Goal: Book appointment/travel/reservation

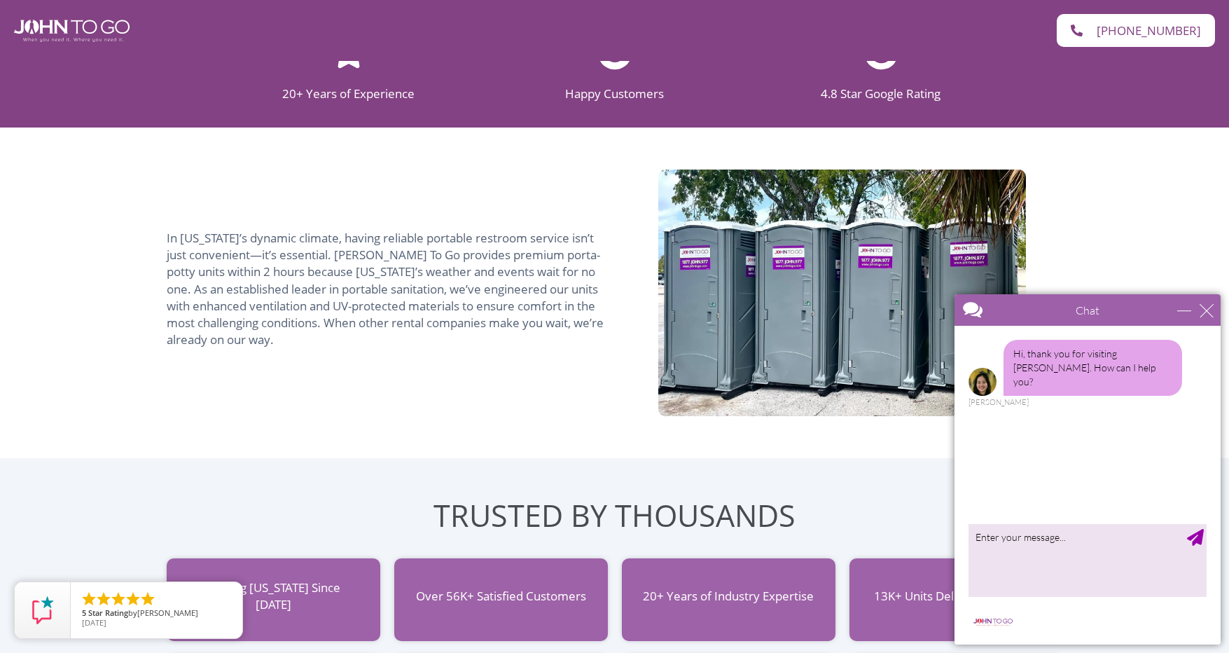
scroll to position [1051, 0]
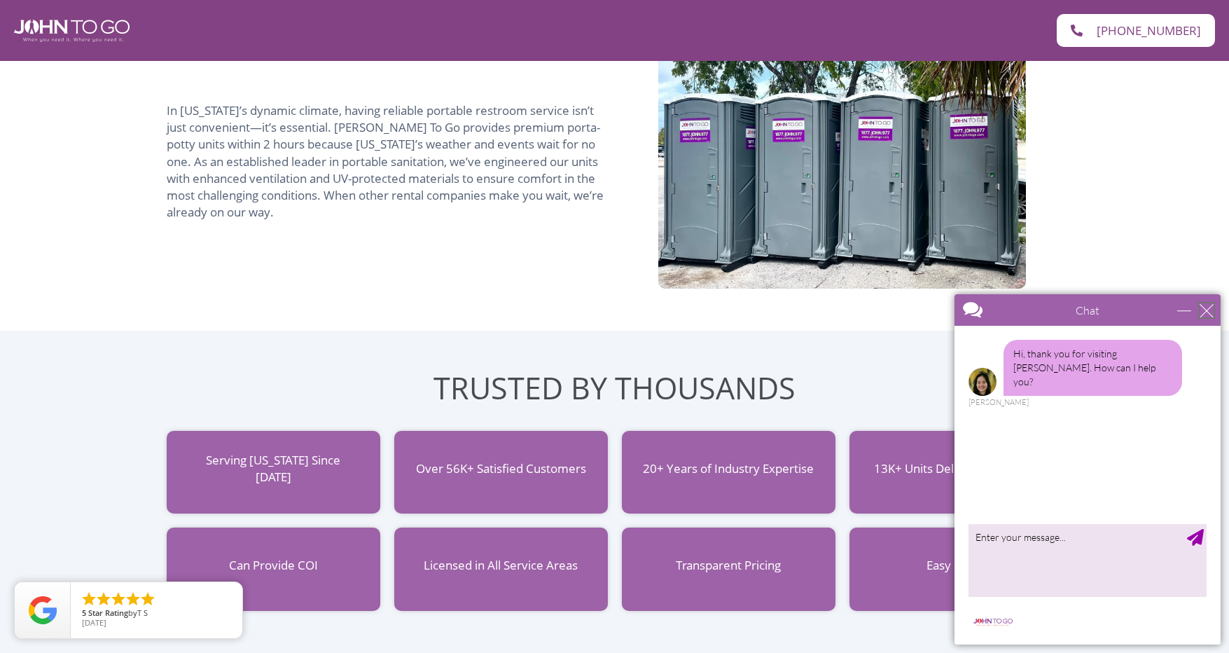
click at [1208, 309] on div "close" at bounding box center [1207, 310] width 14 height 14
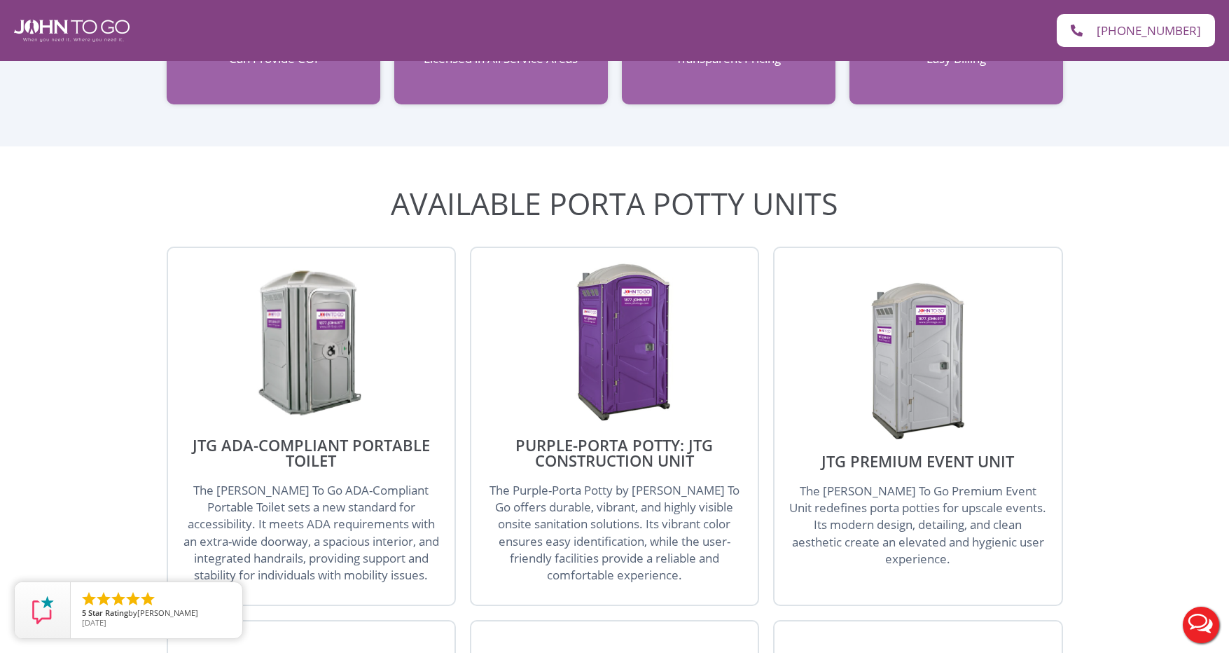
scroll to position [1541, 0]
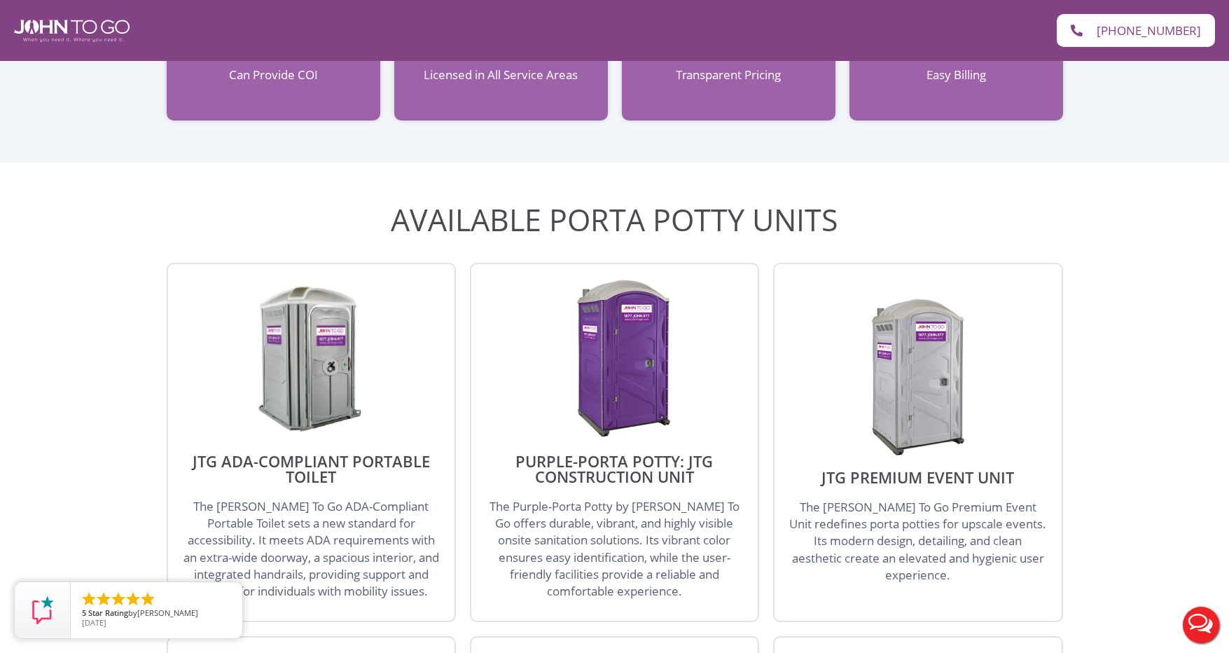
click at [325, 357] on img at bounding box center [311, 358] width 134 height 161
click at [335, 509] on span "The John To Go ADA-Compliant Portable Toilet sets a new standard for accessibil…" at bounding box center [312, 548] width 256 height 101
click at [302, 364] on img at bounding box center [311, 358] width 134 height 161
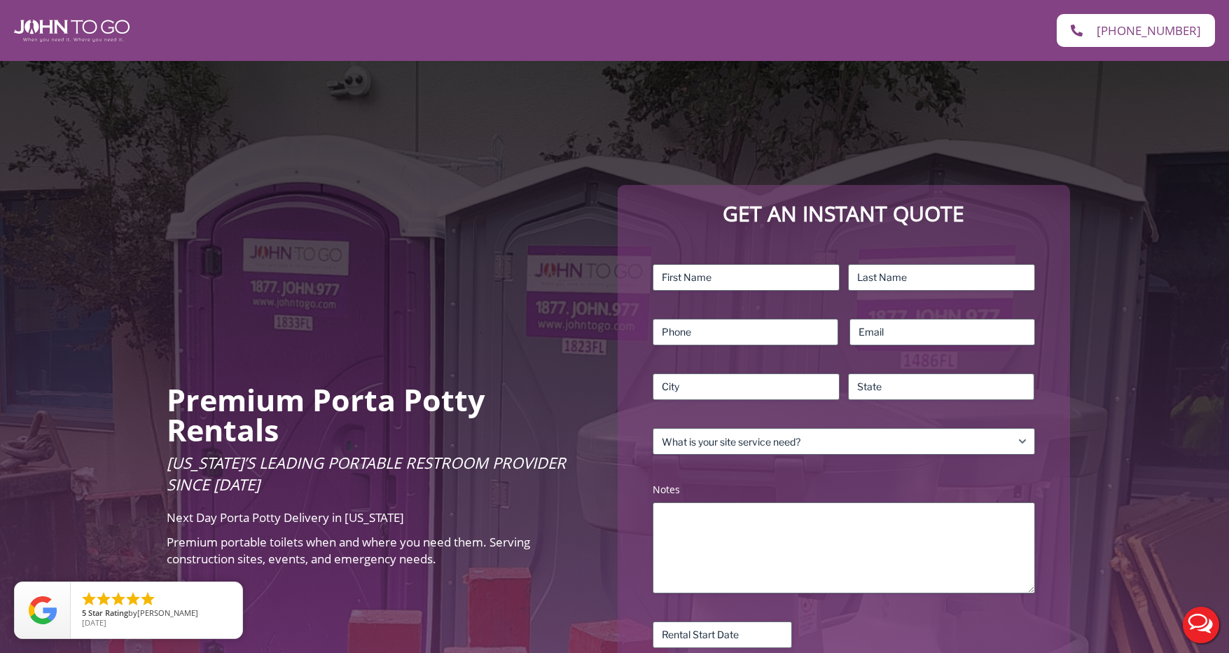
scroll to position [0, 0]
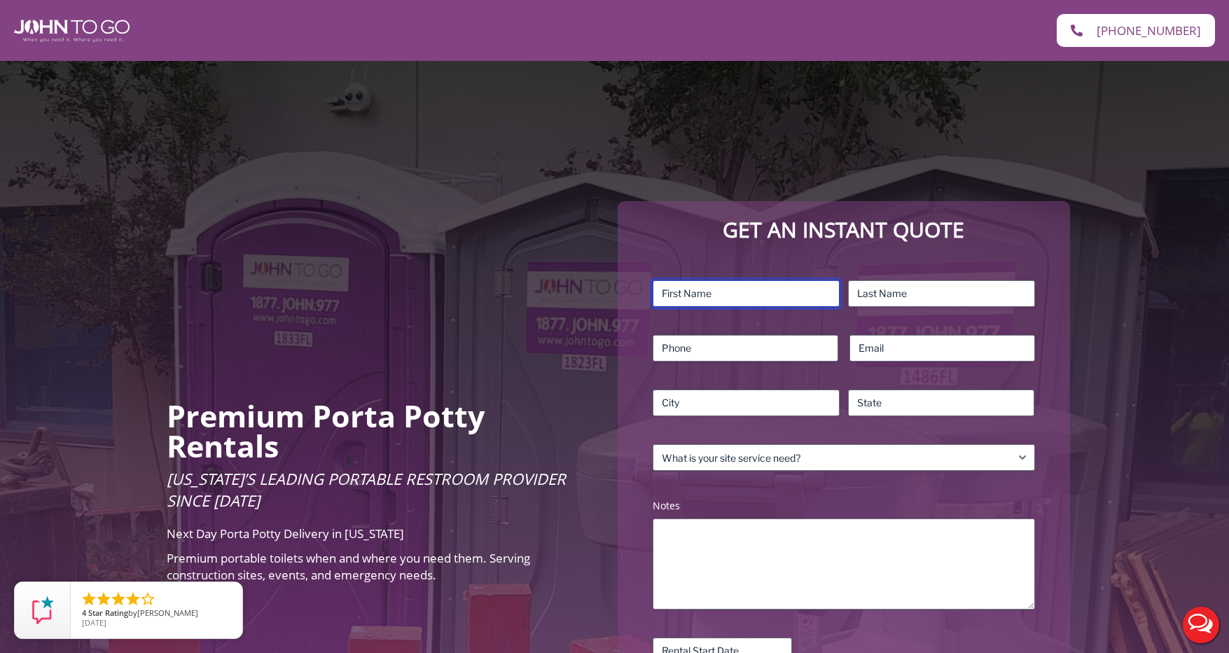
click at [721, 291] on input "First" at bounding box center [746, 293] width 187 height 27
type input "Gina"
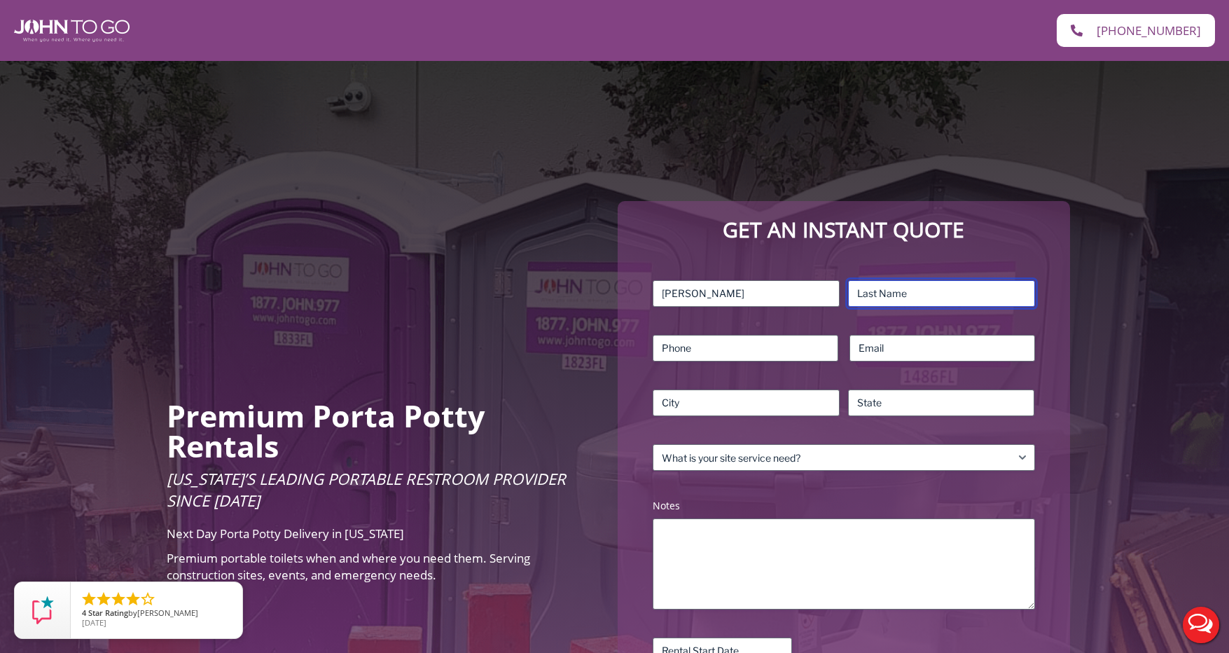
type input "Reichenbach"
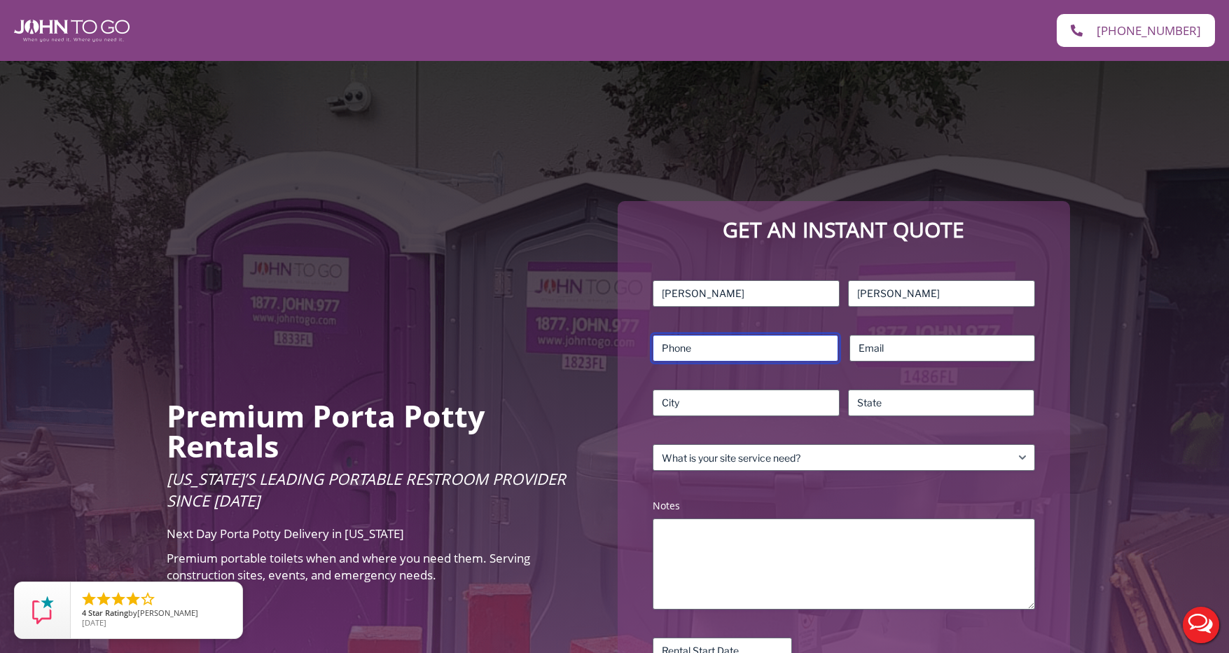
type input "5165782761"
type input "ginamarie1657@gmail.com"
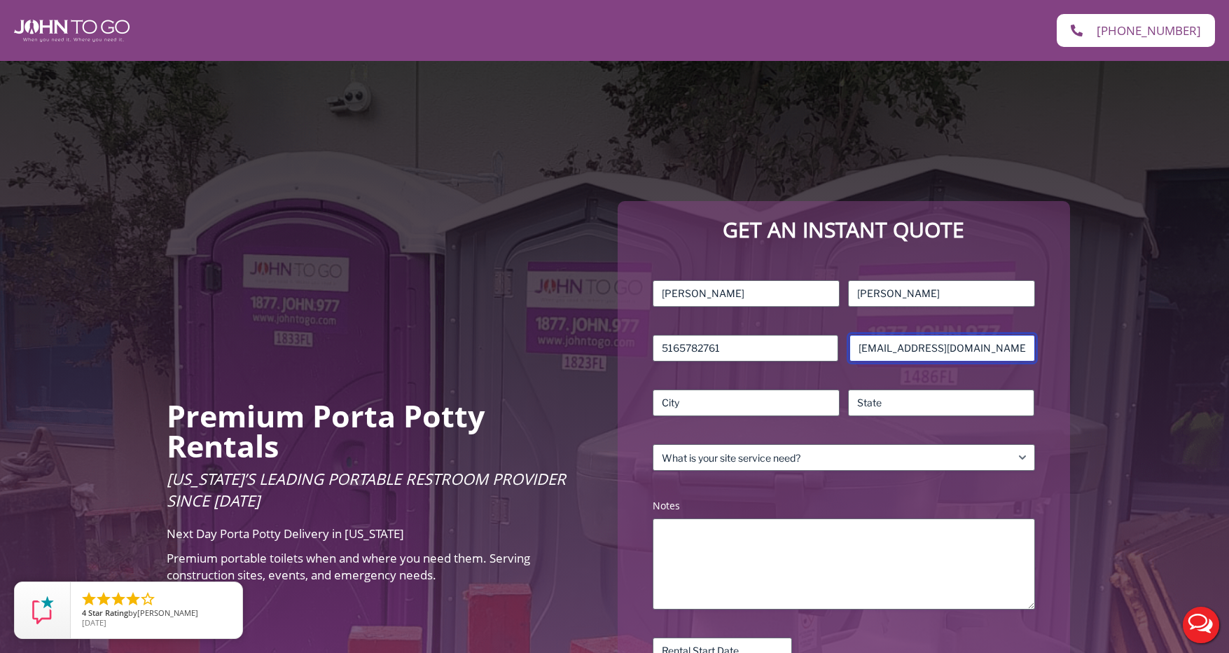
type input "Weston"
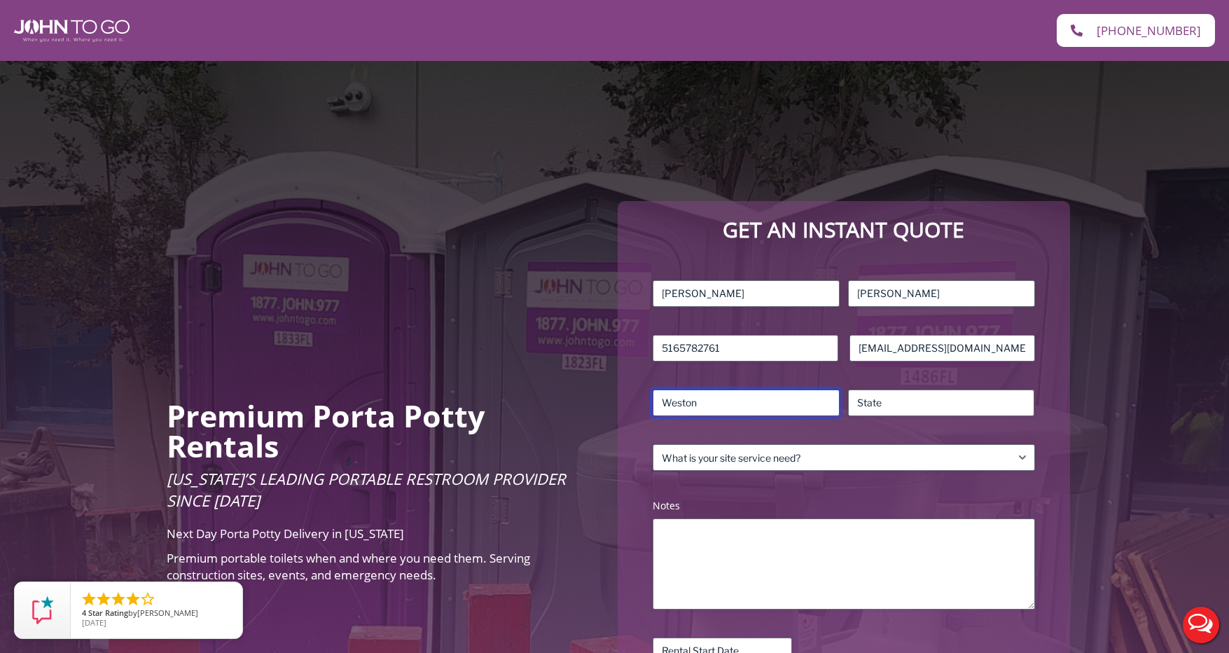
type input "FL"
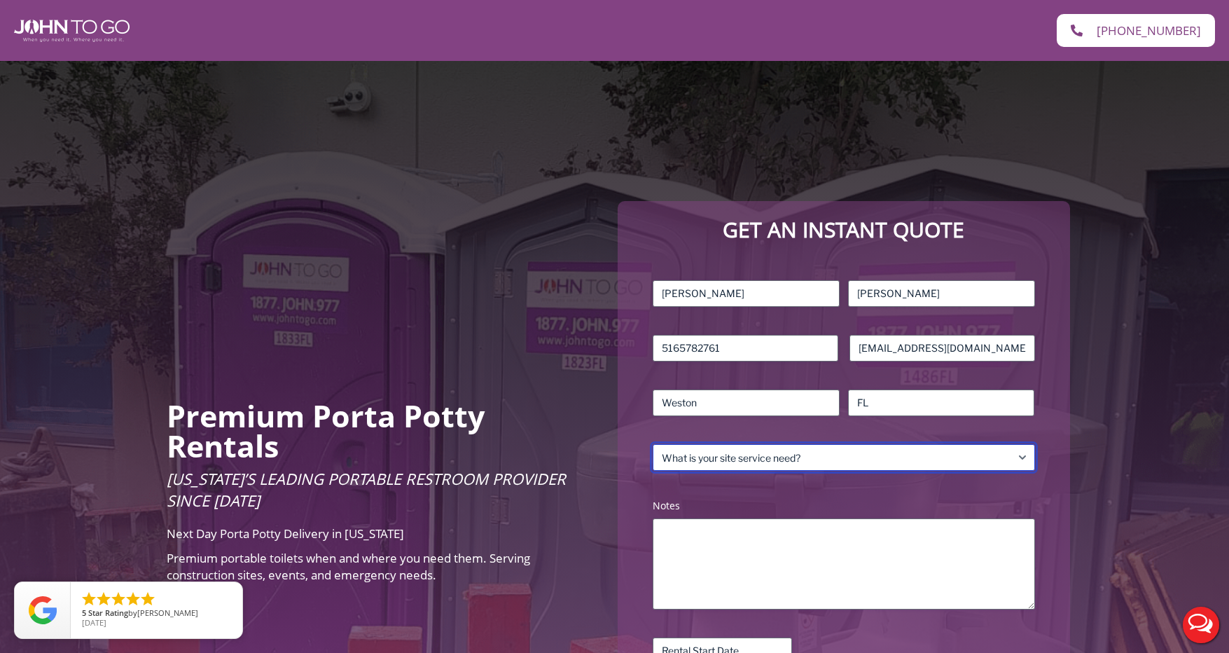
click at [1023, 459] on select "What is your site service need? Consumer Construction – Commercial Construction…" at bounding box center [844, 457] width 382 height 27
select select "Event"
click at [653, 444] on select "What is your site service need? Consumer Construction – Commercial Construction…" at bounding box center [844, 457] width 382 height 27
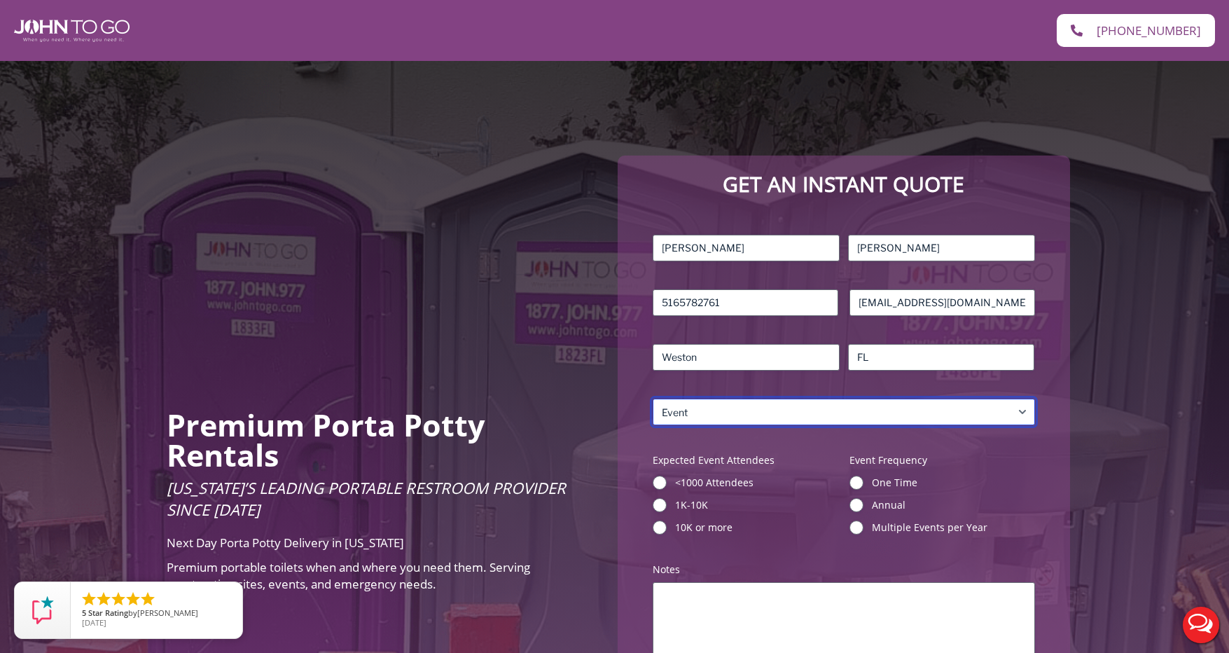
scroll to position [70, 0]
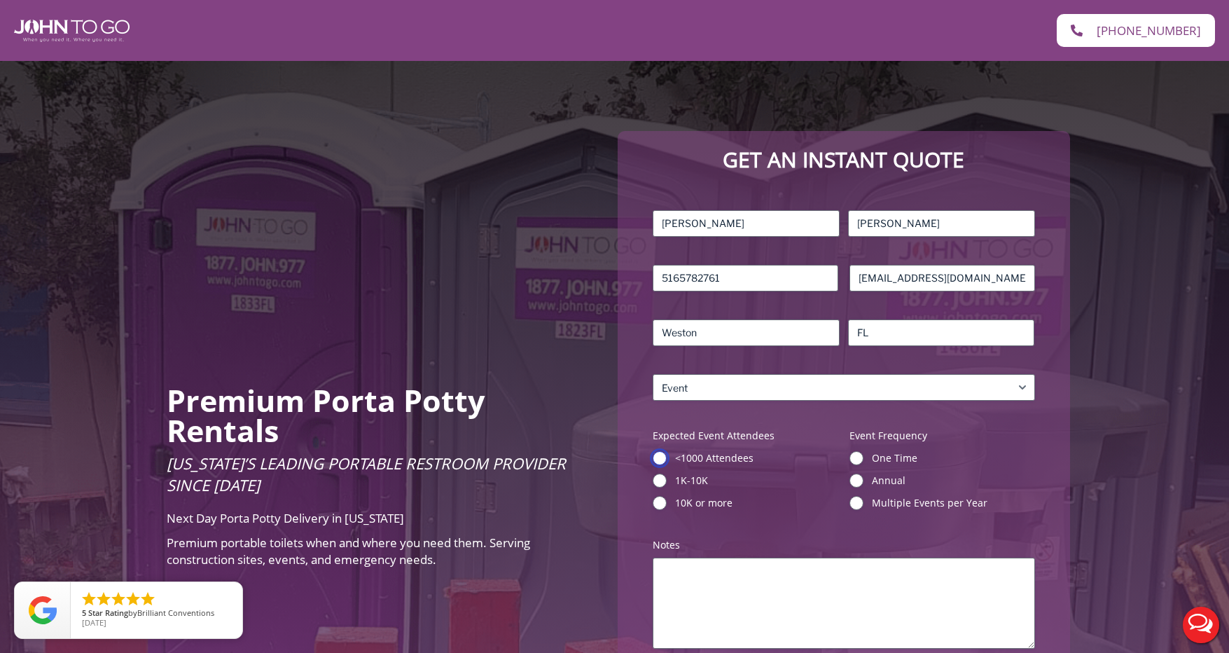
click at [660, 458] on input "<1000 Attendees" at bounding box center [660, 458] width 14 height 14
radio input "true"
click at [857, 456] on input "One Time" at bounding box center [857, 458] width 14 height 14
radio input "true"
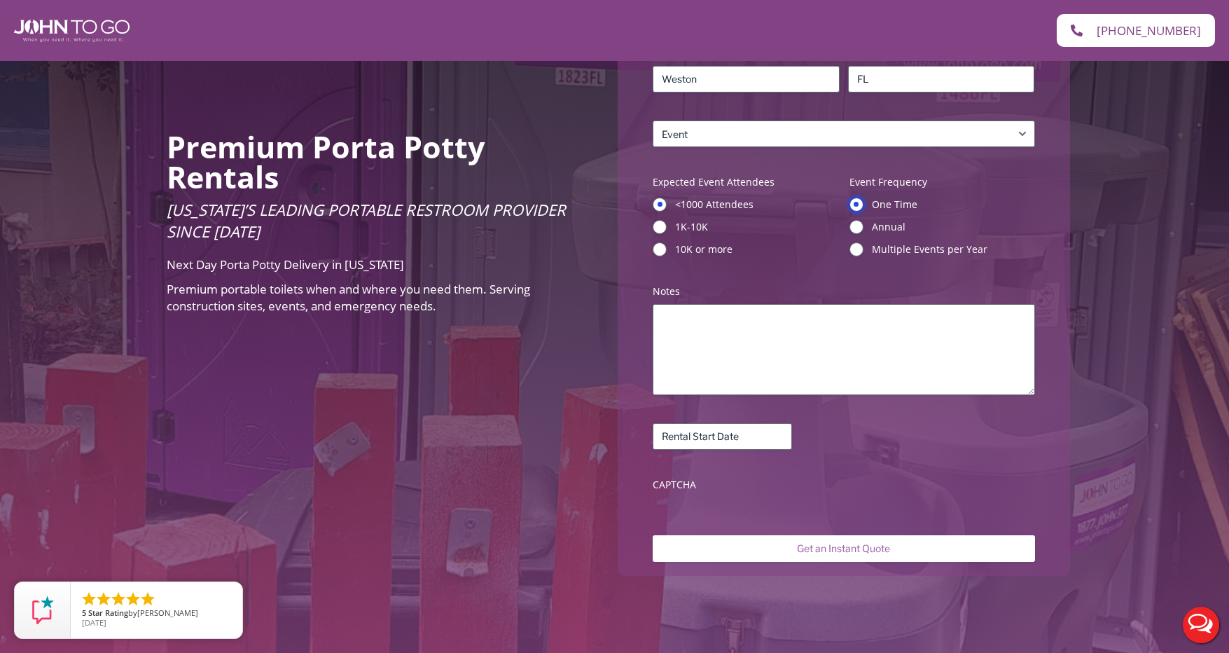
scroll to position [350, 0]
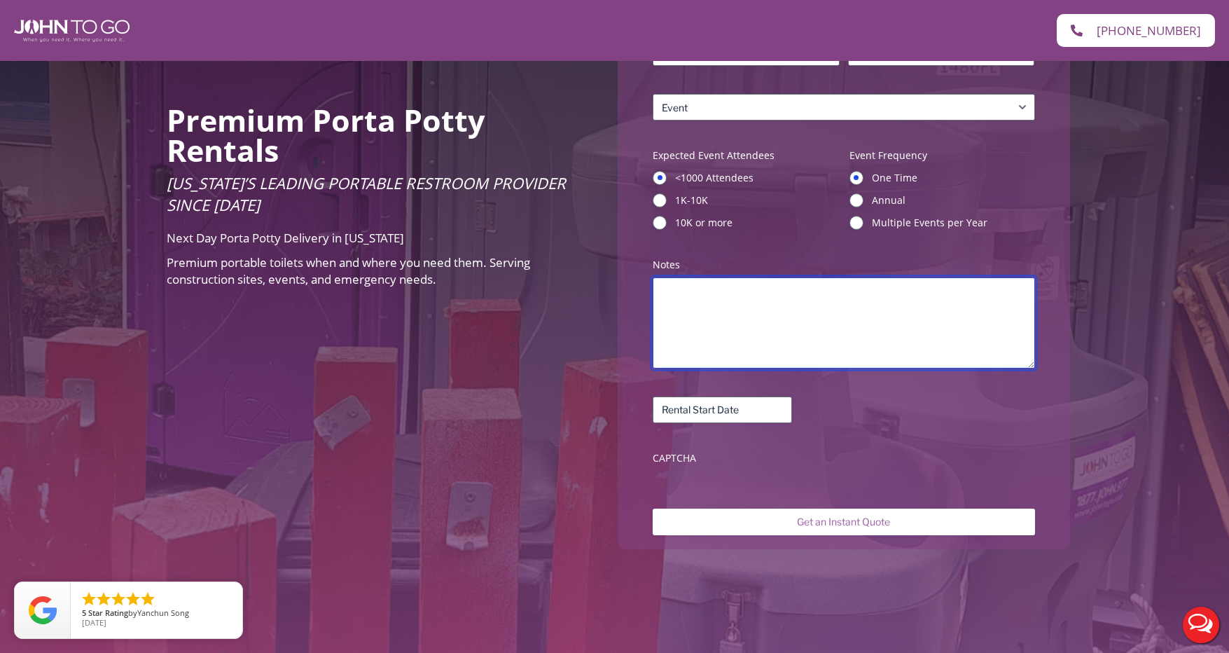
click at [679, 294] on textarea "Notes (Required)" at bounding box center [844, 322] width 382 height 91
click at [777, 295] on textarea "This is needed for a Fall market event at a community garden inside Markham Par…" at bounding box center [844, 322] width 382 height 91
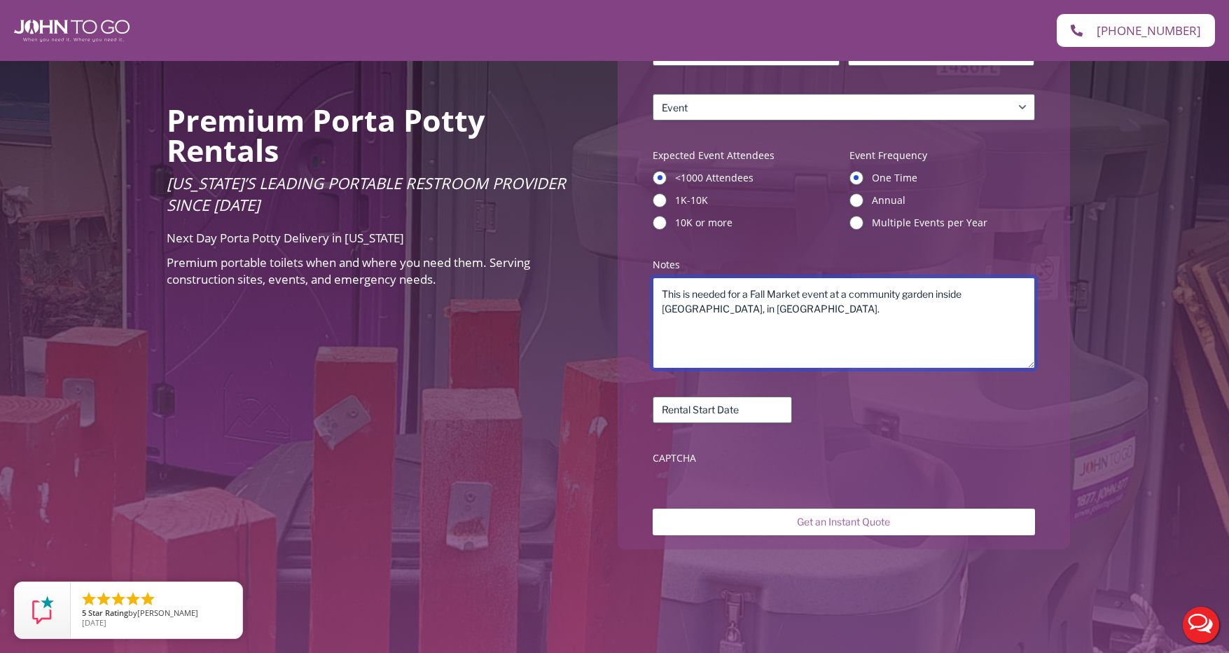
click at [849, 296] on textarea "This is needed for a Fall Market event at a community garden inside Markham Par…" at bounding box center [844, 322] width 382 height 91
type textarea "This is needed for a Fall Market event at the community garden inside Markham P…"
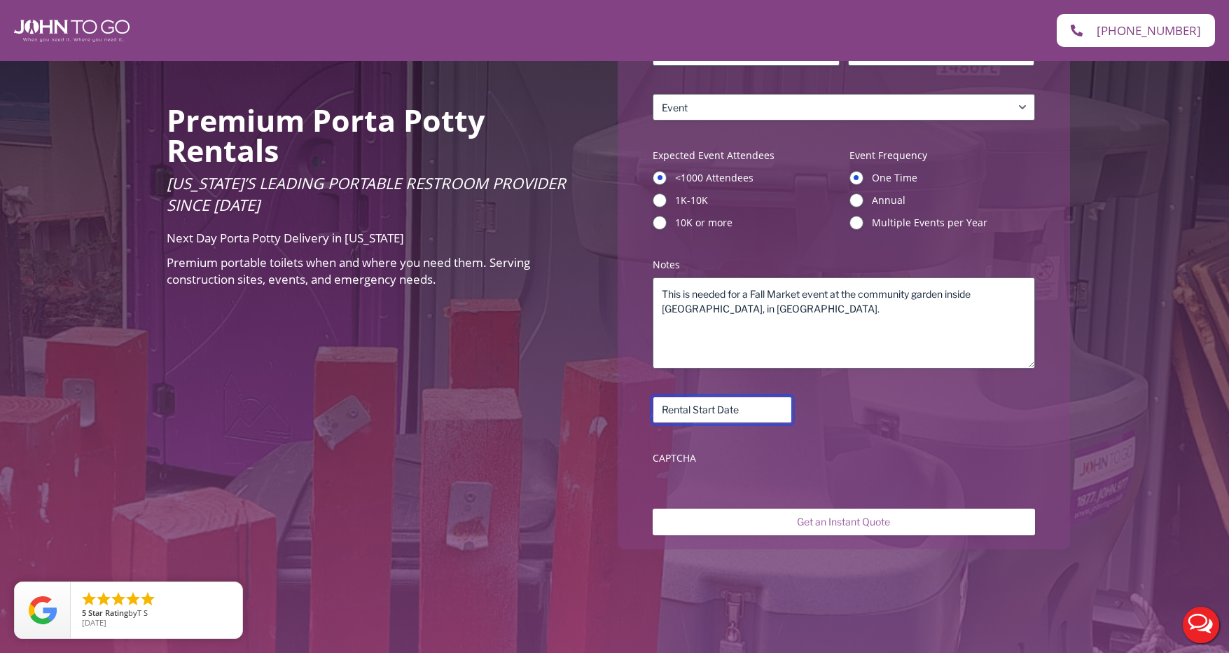
click at [736, 412] on input "Rental Start Date (Required)" at bounding box center [722, 409] width 139 height 27
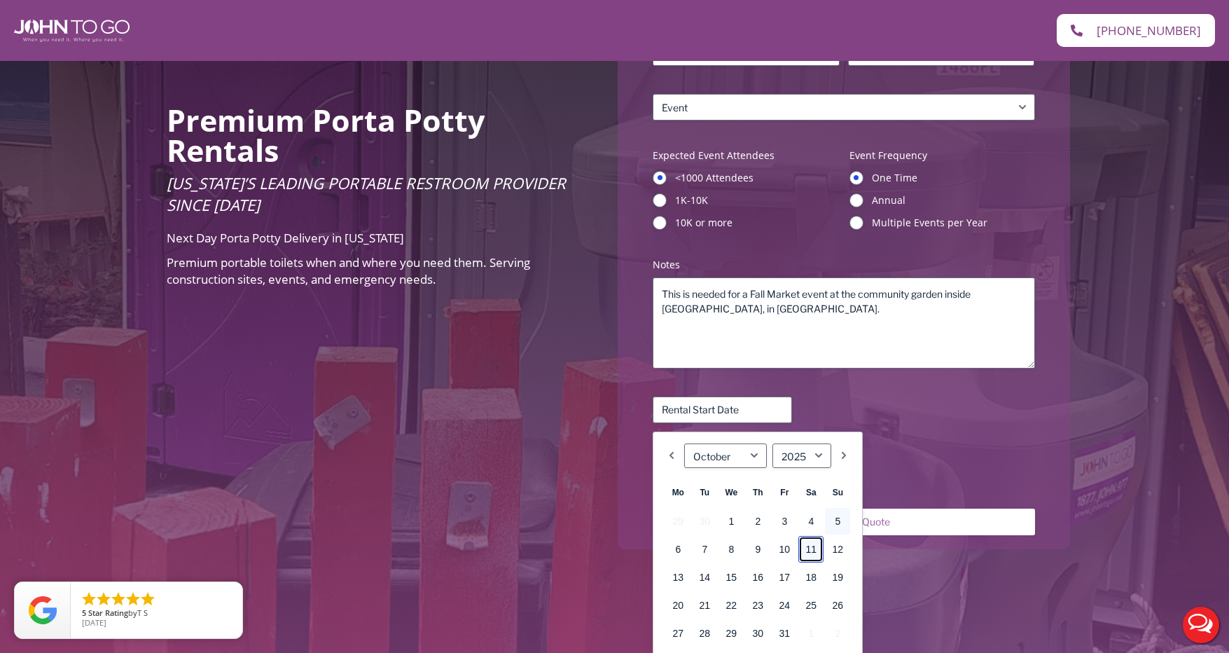
click at [812, 552] on link "11" at bounding box center [810, 549] width 25 height 27
type input "10/11/2025"
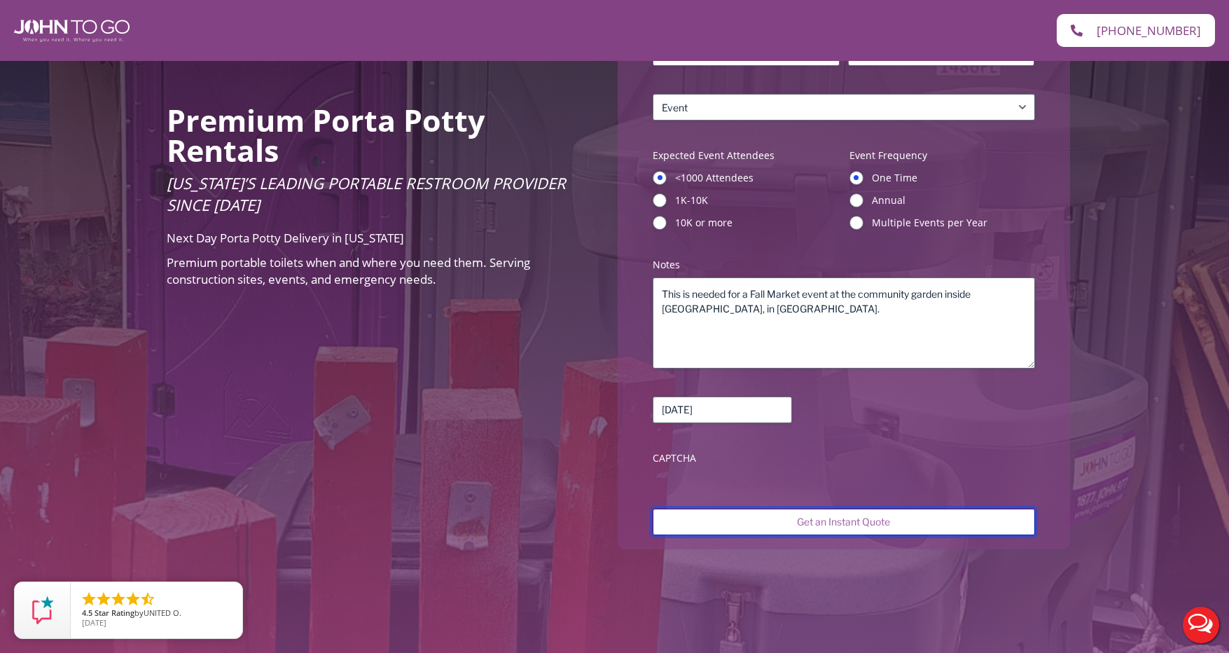
click at [875, 520] on input "Get an Instant Quote" at bounding box center [844, 522] width 382 height 27
